Goal: Transaction & Acquisition: Purchase product/service

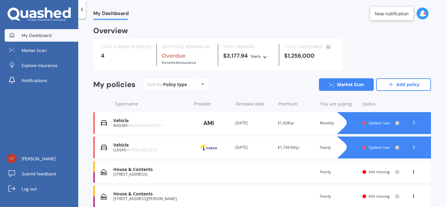
click at [408, 171] on div "View option View policy Delete" at bounding box center [414, 172] width 19 height 6
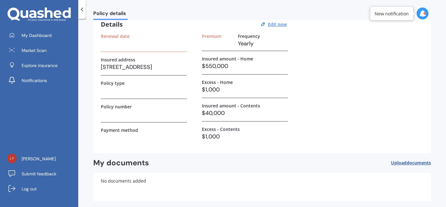
scroll to position [57, 0]
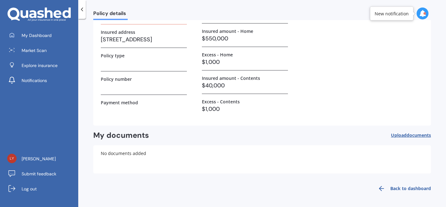
click at [390, 187] on link "Back to dashboard" at bounding box center [402, 188] width 57 height 15
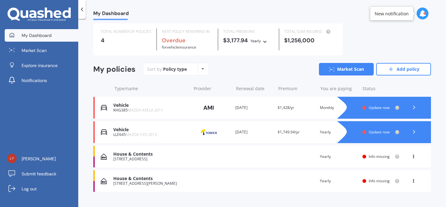
scroll to position [27, 0]
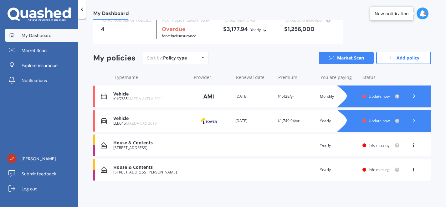
click at [338, 51] on div "Overview TOTAL NUMBER OF POLICIES 4 NEXT POLICY RENEWING IN Overdue for Vehicle…" at bounding box center [262, 98] width 338 height 195
click at [341, 58] on link "Market Scan" at bounding box center [346, 58] width 55 height 13
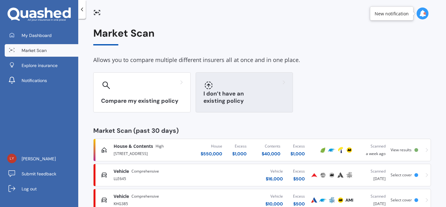
click at [270, 90] on div at bounding box center [245, 85] width 82 height 10
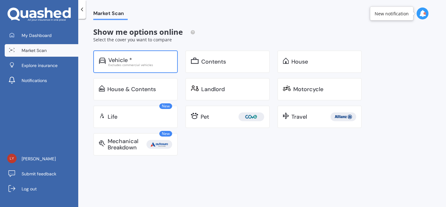
click at [152, 57] on div "Vehicle *" at bounding box center [140, 60] width 64 height 6
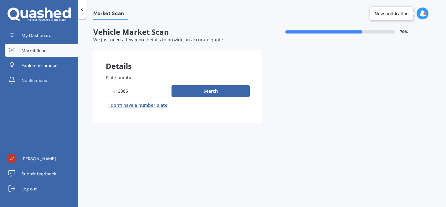
drag, startPoint x: 147, startPoint y: 91, endPoint x: 95, endPoint y: 89, distance: 52.3
click at [95, 89] on div "Plate number Search I don’t have a number plate" at bounding box center [177, 92] width 169 height 61
type input "LLE645"
click at [216, 96] on button "Search" at bounding box center [211, 91] width 78 height 12
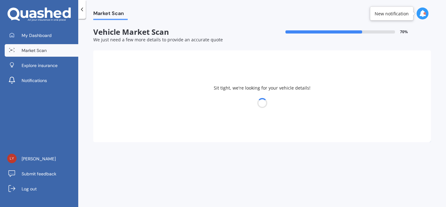
select select "MAZDA"
select select "09"
select select "03"
select select "2005"
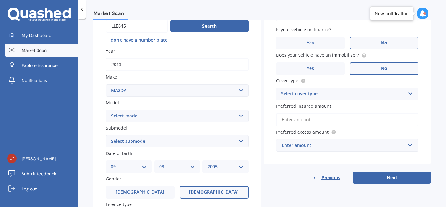
scroll to position [66, 0]
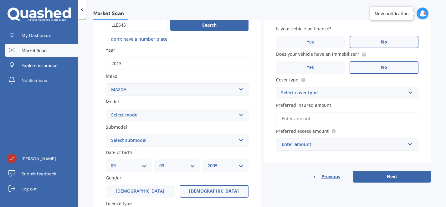
click at [157, 120] on select "Select model 121 2 3 323 323 / Familia 6 626 929 Atenza Autozam Axela AZ3 B2000…" at bounding box center [177, 115] width 143 height 13
select select "CX5"
click at [106, 109] on select "Select model 121 2 3 323 323 / Familia 6 626 929 Atenza Autozam Axela AZ3 B2000…" at bounding box center [177, 115] width 143 height 13
click at [158, 142] on select "Select submodel 2.2 Diesel 2WD XD 2.5S 4WD Diesel Limited 4WD GSX 2.2 Diesel St…" at bounding box center [177, 140] width 143 height 13
click at [190, 154] on label "Date of birth" at bounding box center [176, 152] width 140 height 7
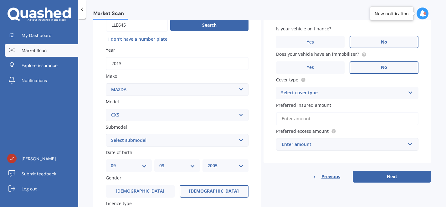
click at [190, 145] on select "Select submodel 2.2 Diesel 2WD XD 2.5S 4WD Diesel Limited 4WD GSX 2.2 Diesel St…" at bounding box center [177, 140] width 143 height 13
select select "STATION WAGON (PETROL)"
click at [106, 135] on select "Select submodel 2.2 Diesel 2WD XD 2.5S 4WD Diesel Limited 4WD GSX 2.2 Diesel St…" at bounding box center [177, 140] width 143 height 13
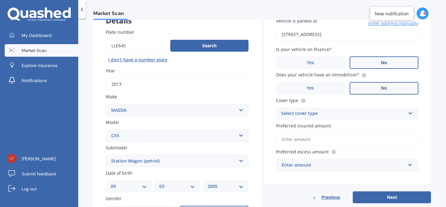
scroll to position [46, 0]
click at [357, 112] on div "Select cover type" at bounding box center [343, 114] width 125 height 8
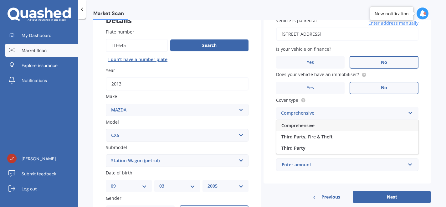
click at [357, 129] on div "Comprehensive" at bounding box center [348, 125] width 142 height 11
click at [352, 137] on input "Preferred insured amount" at bounding box center [347, 138] width 143 height 13
type input "$16,000"
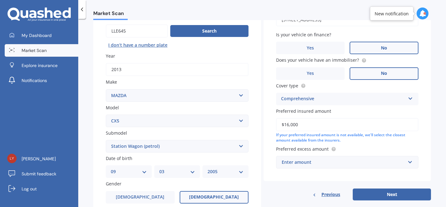
scroll to position [61, 0]
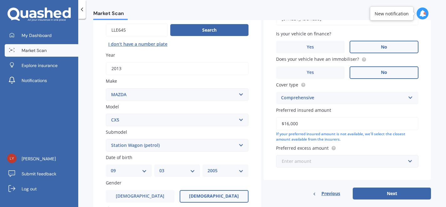
click at [343, 167] on input "text" at bounding box center [345, 161] width 137 height 12
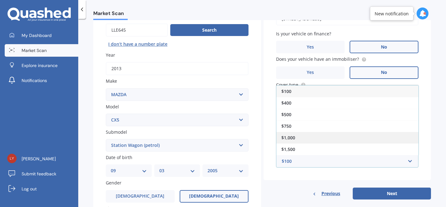
click at [342, 135] on div "$1,000" at bounding box center [348, 138] width 142 height 12
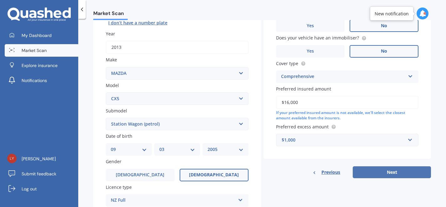
click at [384, 177] on button "Next" at bounding box center [392, 172] width 78 height 12
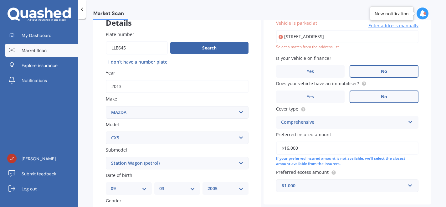
scroll to position [43, 0]
type input "[STREET_ADDRESS]"
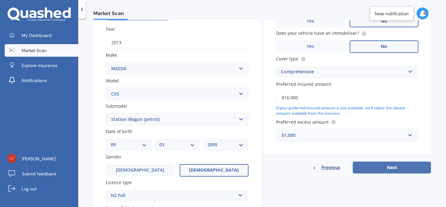
click at [391, 170] on button "Next" at bounding box center [392, 168] width 78 height 12
select select "09"
select select "03"
select select "2005"
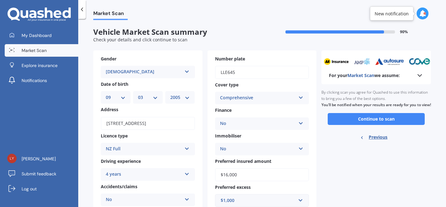
scroll to position [22, 0]
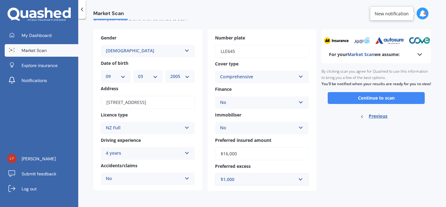
click at [364, 92] on div "By clicking scan you agree for Quashed to use this information to bring you a f…" at bounding box center [377, 77] width 110 height 29
click at [364, 103] on button "Continue to scan" at bounding box center [376, 98] width 97 height 12
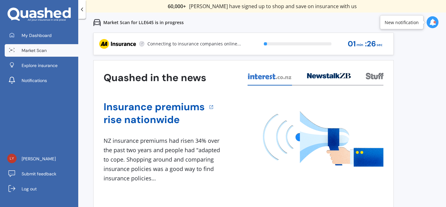
scroll to position [1, 0]
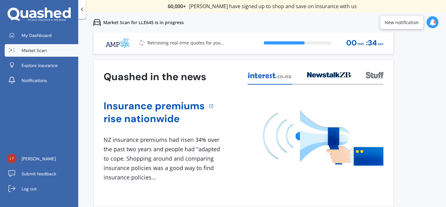
click at [356, 120] on img at bounding box center [323, 137] width 121 height 55
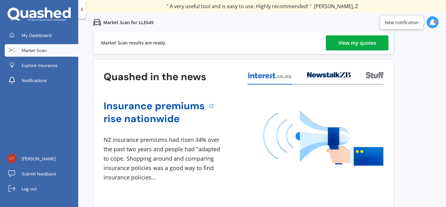
click at [360, 41] on div "View my quotes" at bounding box center [358, 42] width 38 height 15
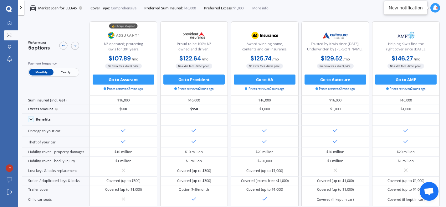
click at [69, 76] on div "Monthly Yearly" at bounding box center [53, 72] width 51 height 9
click at [69, 73] on span "Yearly" at bounding box center [66, 72] width 24 height 7
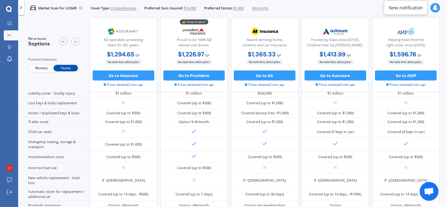
scroll to position [82, 0]
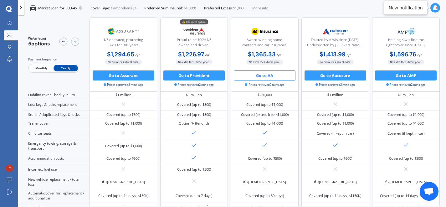
click at [258, 78] on button "Go to AA" at bounding box center [265, 75] width 62 height 10
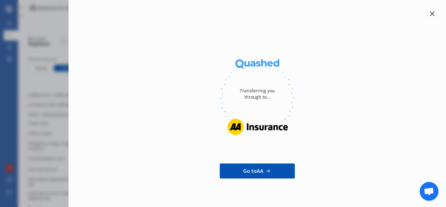
click at [429, 15] on div at bounding box center [433, 14] width 8 height 8
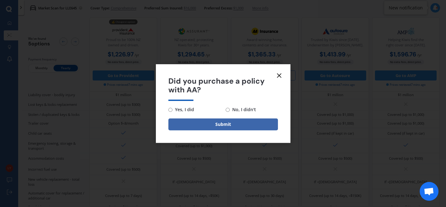
click at [278, 78] on icon at bounding box center [280, 76] width 8 height 8
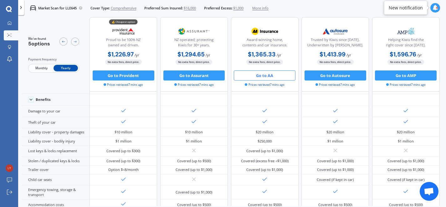
scroll to position [27, 0]
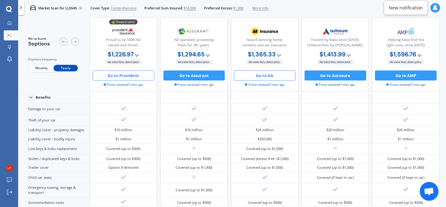
click at [120, 79] on button "Go to Provident" at bounding box center [124, 75] width 62 height 10
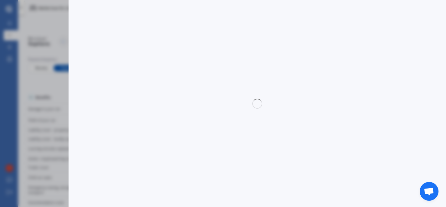
select select "full"
select select "[STREET_ADDRESS]"
select select "MAZDA"
select select "CX5"
select select "NO"
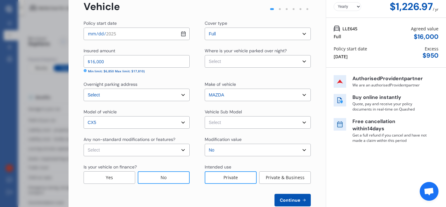
scroll to position [47, 0]
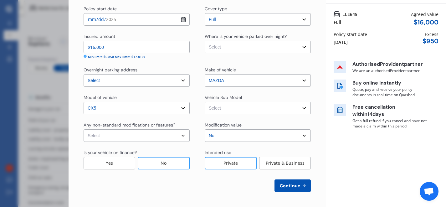
click at [240, 42] on select "Select Garage (fully enclosed) Off Street Parking Other" at bounding box center [258, 47] width 106 height 13
select select "OFF-STREET"
click at [205, 41] on select "Select Garage (fully enclosed) Off Street Parking Other" at bounding box center [258, 47] width 106 height 13
click at [291, 186] on span "Continue" at bounding box center [290, 185] width 23 height 5
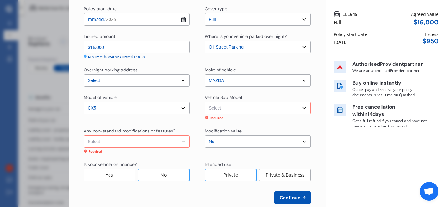
click at [152, 144] on select "Select None [MEDICAL_DATA] System(NOS) Roll Cage Full Racing Harness" at bounding box center [137, 141] width 106 height 13
select select "none"
click at [84, 135] on select "Select None [MEDICAL_DATA] System(NOS) Roll Cage Full Racing Harness" at bounding box center [137, 141] width 106 height 13
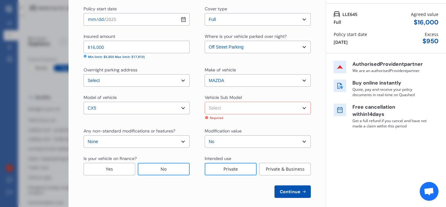
click at [287, 192] on span "Continue" at bounding box center [290, 191] width 23 height 5
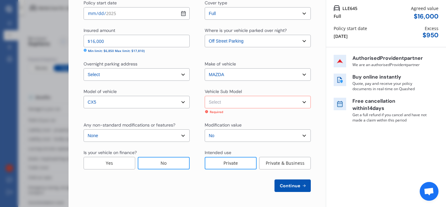
click at [232, 105] on select "Select CX-5 GLX. Wagon 5dr Skyactiv 6sp 2.0i MY13 CX-5 GSX. Wagon 5dr Skyactiv …" at bounding box center [258, 102] width 106 height 13
select select "NZVMAZD2013AEAK"
click at [205, 102] on select "Select CX-5 GLX. Wagon 5dr Skyactiv 6sp 2.0i MY13 CX-5 GSX. Wagon 5dr Skyactiv …" at bounding box center [258, 102] width 106 height 13
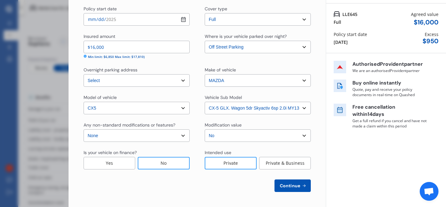
scroll to position [47, 0]
click at [287, 188] on span "Continue" at bounding box center [290, 185] width 23 height 5
select select "09"
select select "03"
select select "2005"
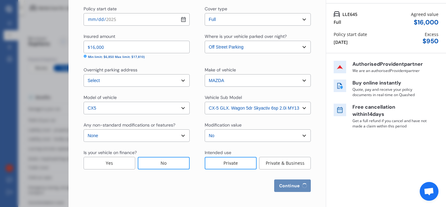
select select "NZ_FULL"
select select "0"
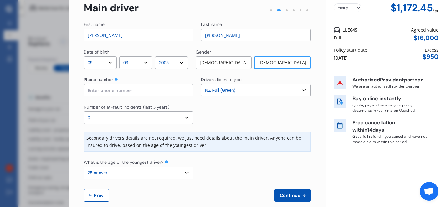
scroll to position [41, 0]
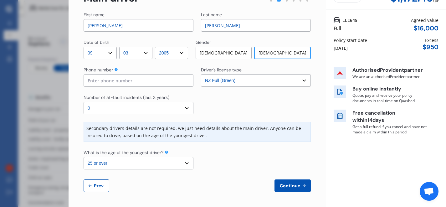
click at [177, 161] on select "Select the age of the youngest driver. 16 17 18 19 20 21 22 23 24 25 or over" at bounding box center [139, 163] width 110 height 13
select select "20"
click at [84, 157] on select "Select the age of the youngest driver. 16 17 18 19 20 21 22 23 24 25 or over" at bounding box center [139, 163] width 110 height 13
click at [286, 190] on button "Continue" at bounding box center [293, 185] width 36 height 13
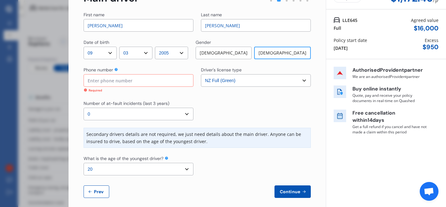
click at [145, 92] on div "Required" at bounding box center [139, 90] width 110 height 5
click at [144, 83] on input at bounding box center [139, 80] width 110 height 13
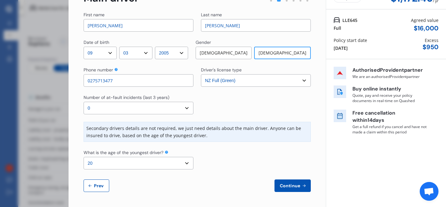
type input "0275713477"
click at [296, 185] on span "Continue" at bounding box center [290, 185] width 23 height 5
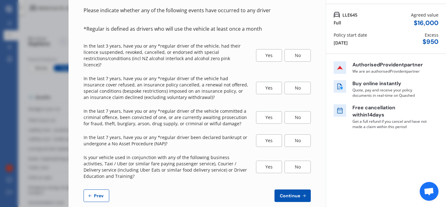
scroll to position [46, 0]
click at [292, 53] on div "No" at bounding box center [298, 55] width 26 height 13
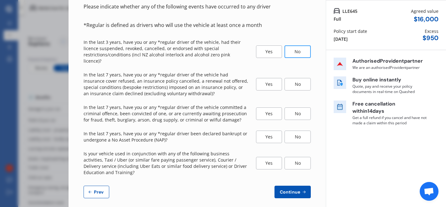
click at [288, 78] on div "No" at bounding box center [298, 84] width 26 height 13
click at [303, 107] on div "No" at bounding box center [298, 113] width 26 height 13
click at [296, 131] on div "No" at bounding box center [298, 137] width 26 height 13
click at [294, 157] on div "No" at bounding box center [298, 163] width 26 height 13
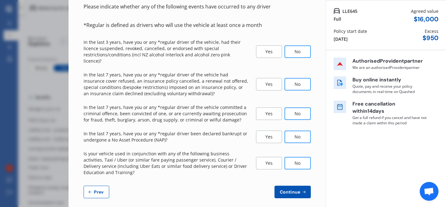
click at [288, 190] on button "Continue" at bounding box center [293, 192] width 36 height 13
select select "450"
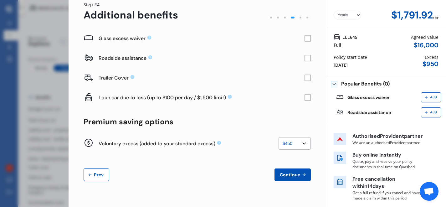
scroll to position [0, 0]
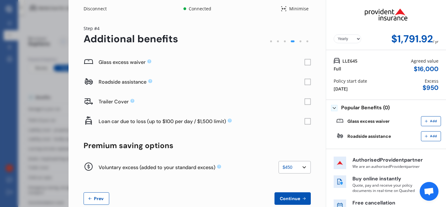
click at [96, 199] on span "Prev" at bounding box center [99, 198] width 13 height 5
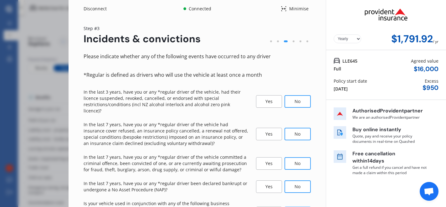
click at [129, 56] on div "Please indicate whether any of the following events have occurred to any driver" at bounding box center [197, 56] width 227 height 8
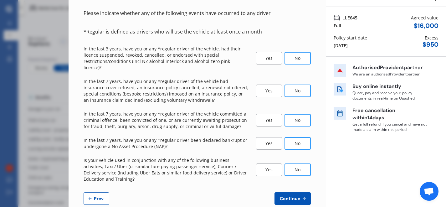
scroll to position [44, 0]
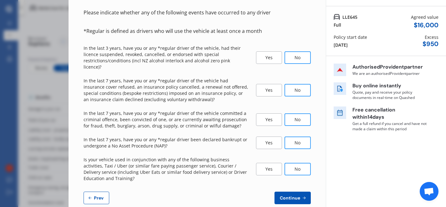
click at [286, 195] on span "Continue" at bounding box center [290, 197] width 23 height 5
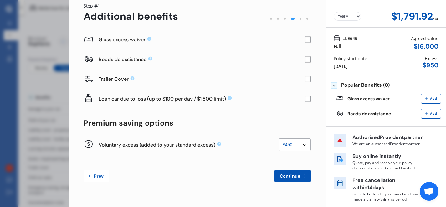
scroll to position [24, 0]
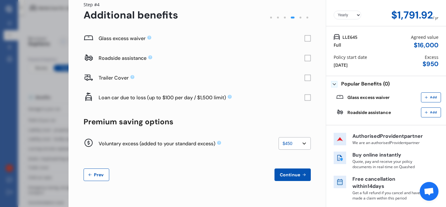
click at [286, 141] on select "None $200 $450 $700 $950 $1,200 $1,700" at bounding box center [295, 143] width 32 height 13
click at [298, 144] on select "None $200 $450 $700 $950 $1,200 $1,700" at bounding box center [295, 143] width 32 height 13
click at [279, 137] on select "None $200 $450 $700 $950 $1,200 $1,700" at bounding box center [295, 143] width 32 height 13
click at [291, 138] on select "None $200 $450 $700 $950 $1,200 $1,700" at bounding box center [295, 143] width 32 height 13
click at [279, 137] on select "None $200 $450 $700 $950 $1,200 $1,700" at bounding box center [295, 143] width 32 height 13
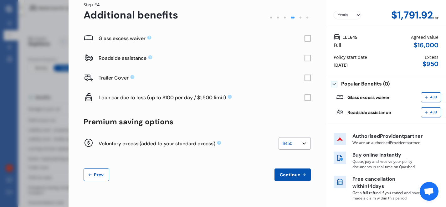
click at [297, 144] on select "None $200 $450 $700 $950 $1,200 $1,700" at bounding box center [295, 143] width 32 height 13
click at [279, 137] on select "None $200 $450 $700 $950 $1,200 $1,700" at bounding box center [295, 143] width 32 height 13
click at [296, 142] on select "None $200 $450 $700 $950 $1,200 $1,700" at bounding box center [295, 143] width 32 height 13
select select "450"
click at [279, 137] on select "None $200 $450 $700 $950 $1,200 $1,700" at bounding box center [295, 143] width 32 height 13
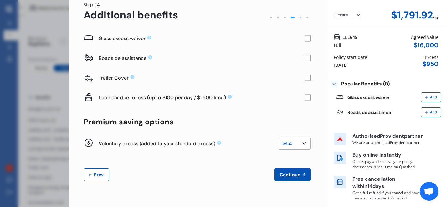
click at [306, 177] on button "Continue" at bounding box center [293, 174] width 36 height 13
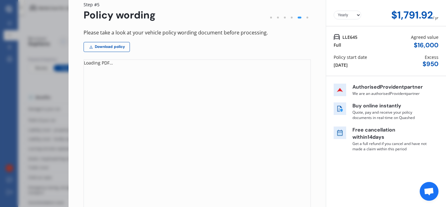
scroll to position [0, 0]
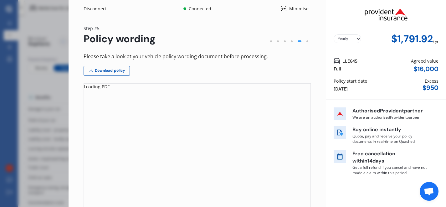
click at [340, 38] on select "Yearly Monthly" at bounding box center [348, 38] width 28 height 9
click at [334, 34] on select "Yearly Monthly" at bounding box center [348, 38] width 28 height 9
click at [344, 38] on select "Yearly Monthly" at bounding box center [348, 38] width 28 height 9
select select "Yearly"
click at [334, 34] on select "Yearly Monthly" at bounding box center [348, 38] width 28 height 9
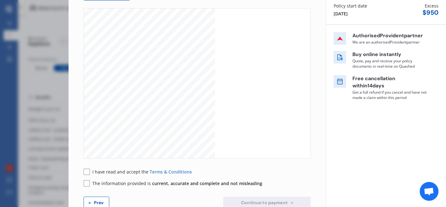
scroll to position [92, 0]
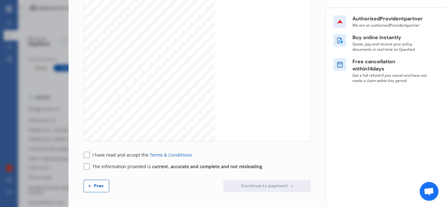
click at [89, 156] on rect at bounding box center [87, 155] width 6 height 6
click at [206, 164] on span "current, accurate and complete and not misleading" at bounding box center [207, 166] width 110 height 6
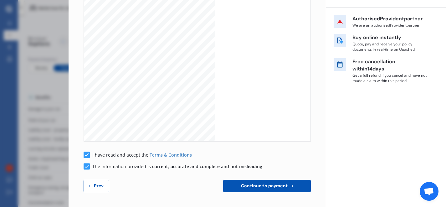
click at [241, 184] on span "Continue to payment" at bounding box center [264, 185] width 49 height 5
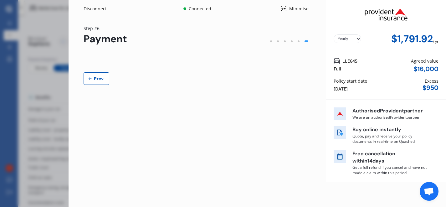
scroll to position [0, 0]
click at [151, 43] on div "Step # 6 Payment" at bounding box center [197, 35] width 227 height 20
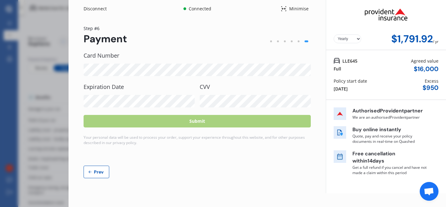
click at [99, 169] on span "Prev" at bounding box center [99, 171] width 13 height 5
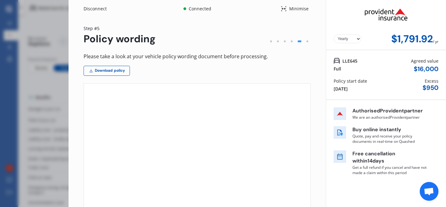
click at [63, 95] on div "Disconnect Connected Minimise Yearly Monthly $1,791.92 / yr Step # 5 Policy wor…" at bounding box center [223, 103] width 446 height 207
click at [29, 91] on div "Disconnect Connected Minimise Yearly Monthly $1,791.92 / yr Step # 5 Policy wor…" at bounding box center [223, 103] width 446 height 207
click at [103, 182] on div "Market Scan for LLE645 Cover Type: Comprehensive Preferred Sum Insured: $16,000…" at bounding box center [232, 119] width 428 height 207
click at [95, 189] on div "Market Scan for LLE645 Cover Type: Comprehensive Preferred Sum Insured: $16,000…" at bounding box center [232, 119] width 428 height 207
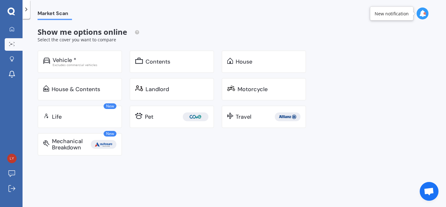
click at [95, 189] on div "Market Scan Show me options online Select the cover you want to compare Vehicle…" at bounding box center [235, 114] width 424 height 188
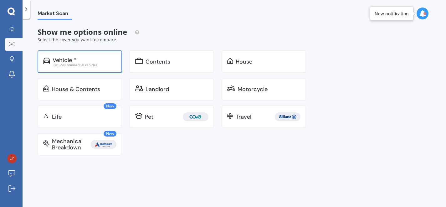
click at [58, 54] on div "Vehicle * Excludes commercial vehicles" at bounding box center [80, 61] width 85 height 23
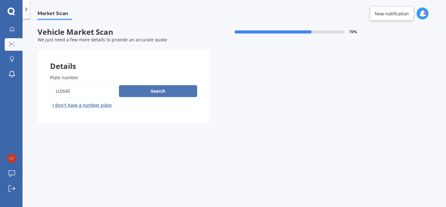
click at [141, 92] on button "Search" at bounding box center [158, 91] width 78 height 12
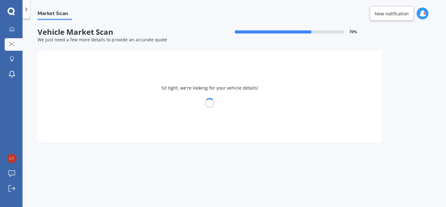
select select "MAZDA"
select select "09"
select select "03"
select select "2005"
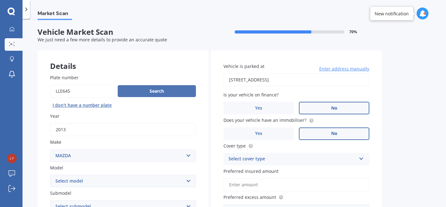
click at [142, 91] on button "Search" at bounding box center [157, 91] width 78 height 12
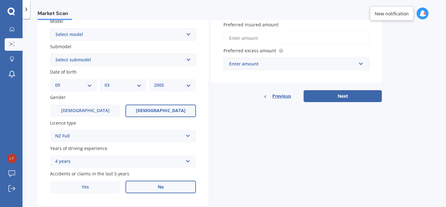
scroll to position [163, 0]
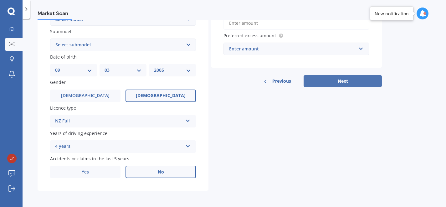
click at [333, 85] on button "Next" at bounding box center [343, 81] width 78 height 12
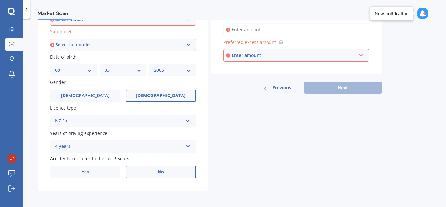
scroll to position [145, 0]
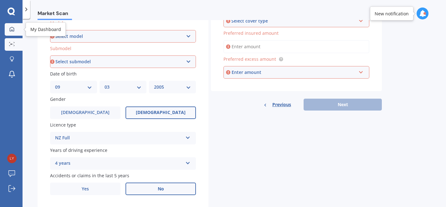
click at [8, 31] on div at bounding box center [11, 30] width 9 height 6
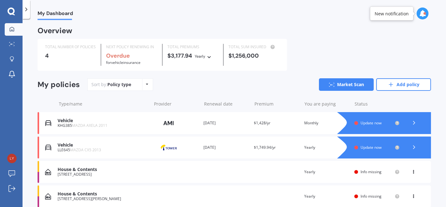
click at [411, 149] on icon at bounding box center [414, 147] width 6 height 6
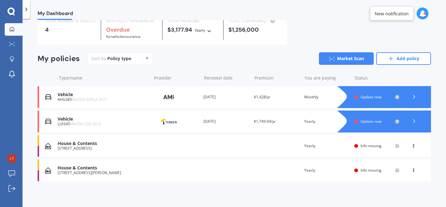
scroll to position [27, 0]
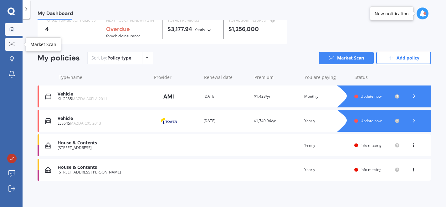
click at [13, 48] on link "Market Scan" at bounding box center [14, 44] width 18 height 13
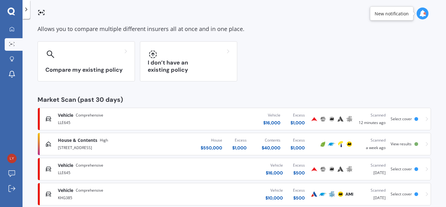
scroll to position [38, 0]
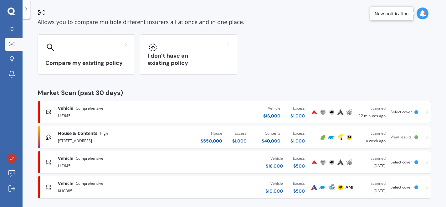
click at [396, 109] on span "Select cover" at bounding box center [401, 111] width 21 height 5
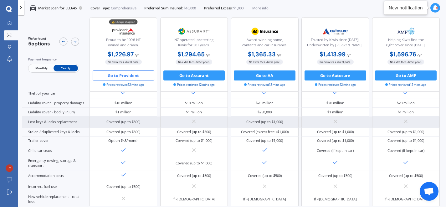
scroll to position [62, 0]
